Goal: Communication & Community: Participate in discussion

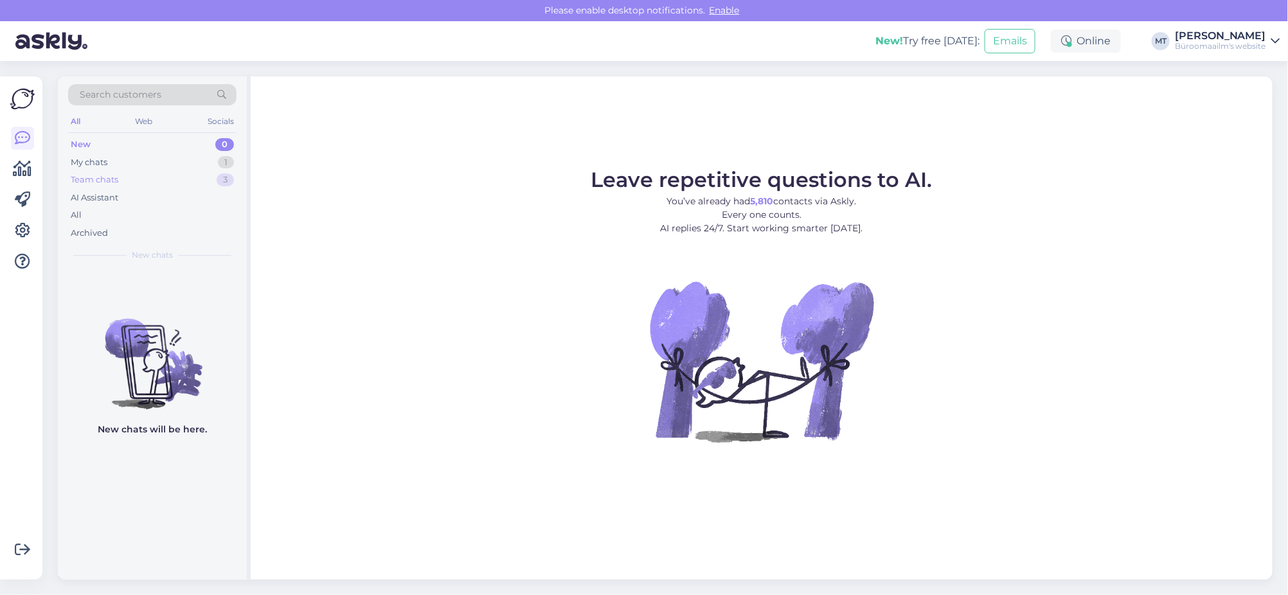
click at [94, 184] on div "Team chats" at bounding box center [95, 180] width 48 height 13
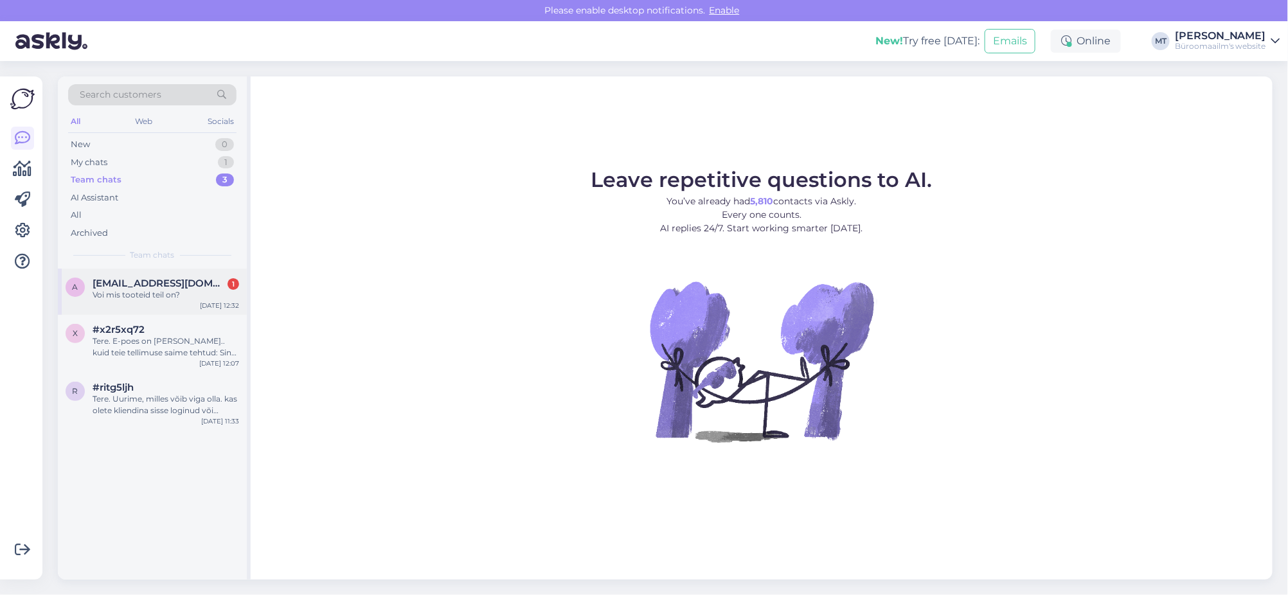
click at [115, 298] on div "Voi mis tooteid teil on?" at bounding box center [166, 295] width 147 height 12
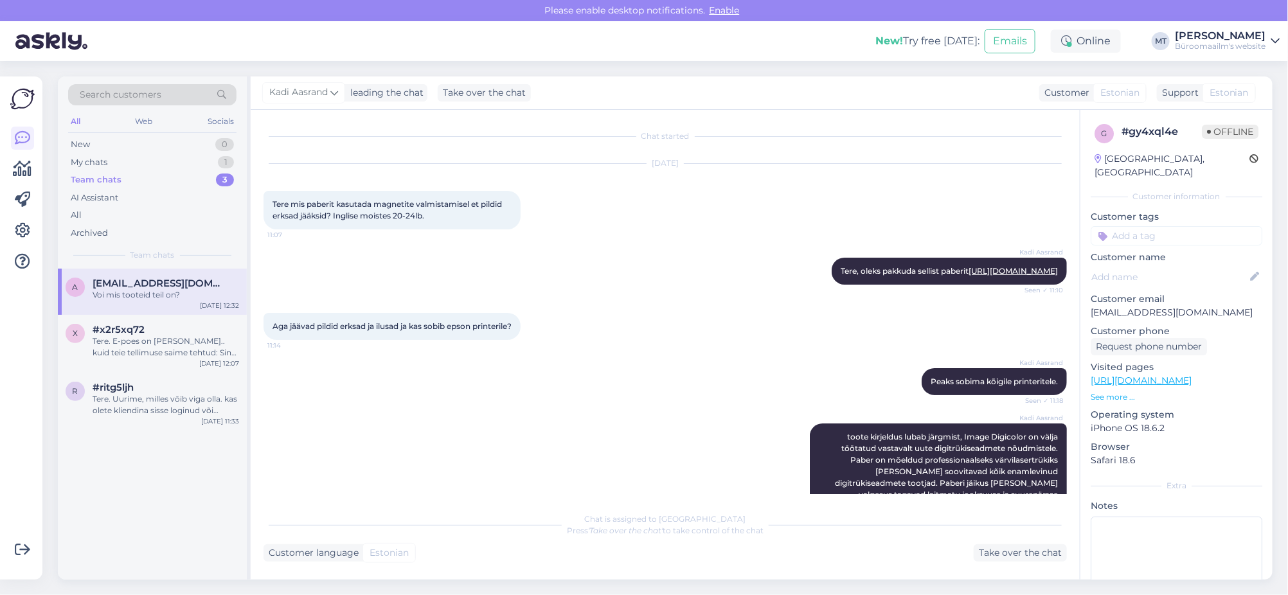
scroll to position [284, 0]
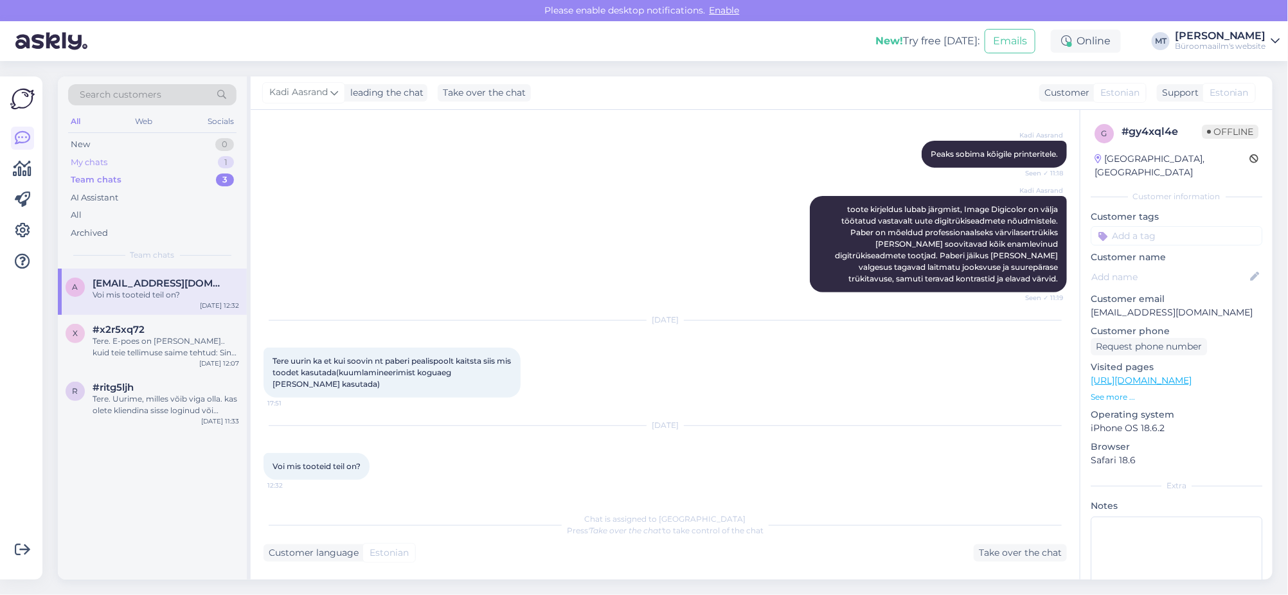
click at [90, 159] on div "My chats" at bounding box center [89, 162] width 37 height 13
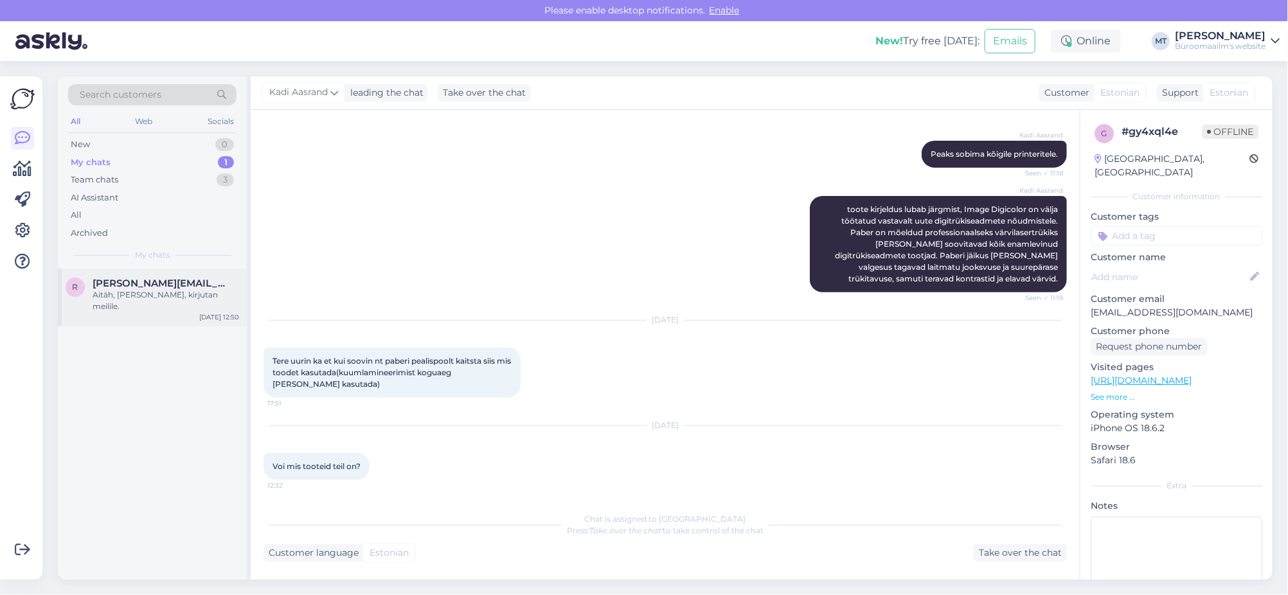
click at [121, 297] on div "Aitäh, teeme nii, kirjutan meilile." at bounding box center [166, 300] width 147 height 23
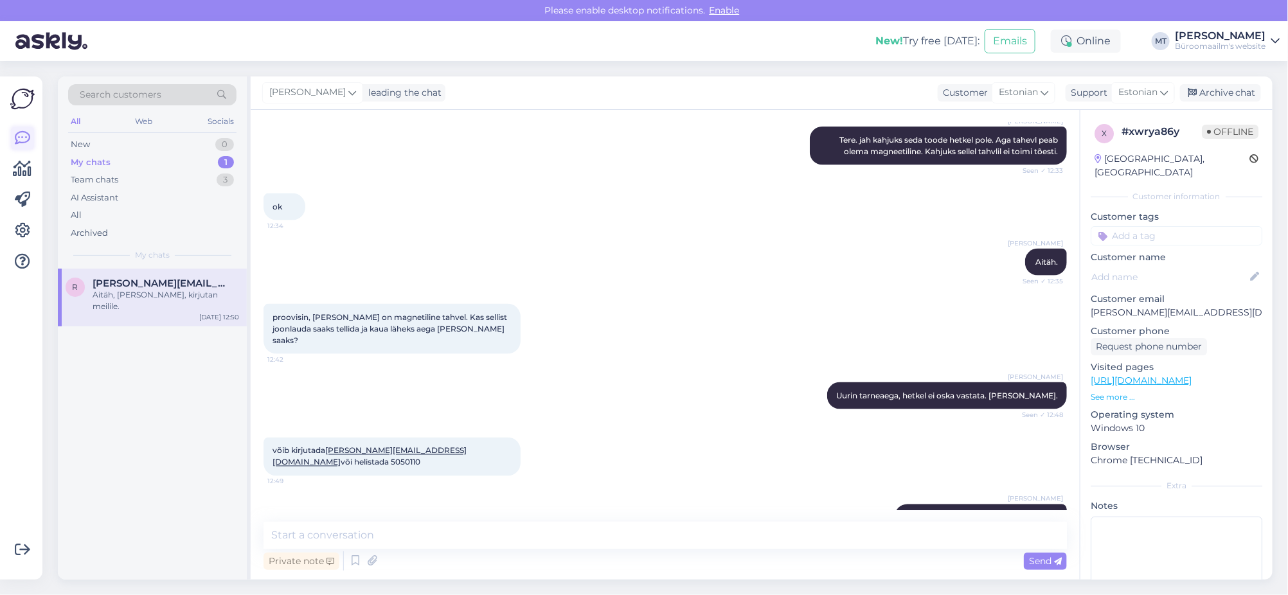
click at [21, 134] on icon at bounding box center [22, 137] width 15 height 15
